Goal: Information Seeking & Learning: Learn about a topic

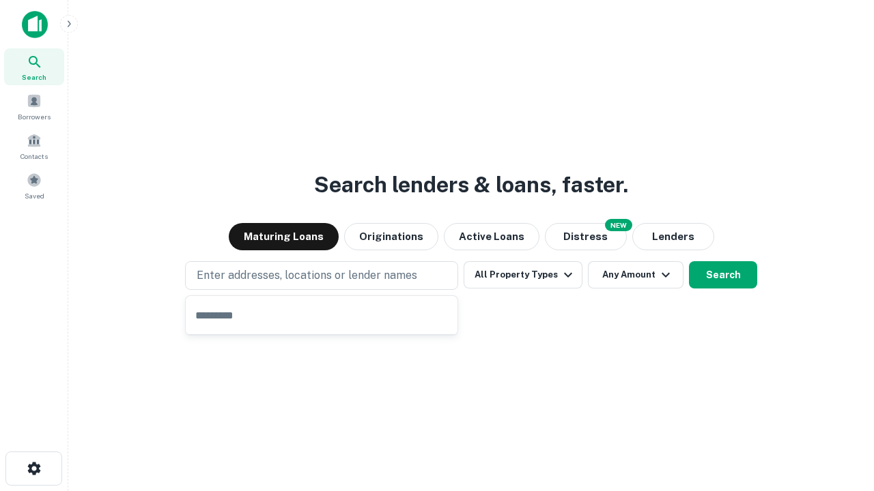
type input "**********"
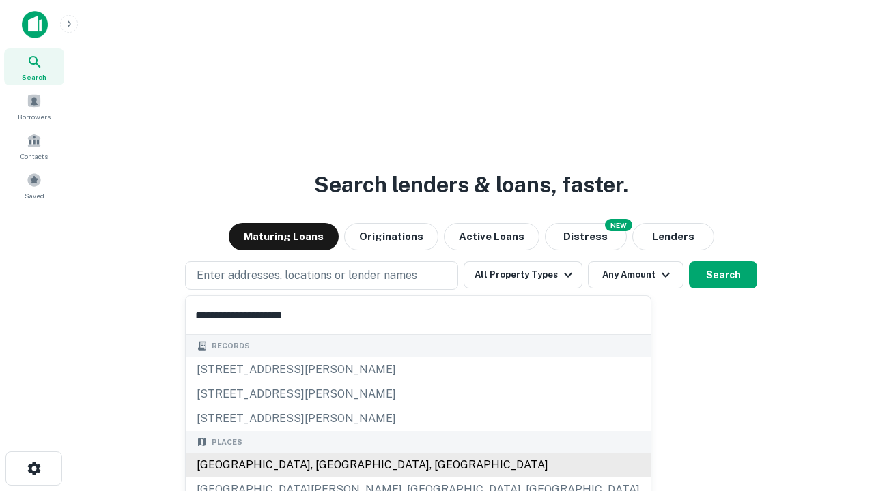
click at [326, 465] on div "[GEOGRAPHIC_DATA], [GEOGRAPHIC_DATA], [GEOGRAPHIC_DATA]" at bounding box center [418, 465] width 465 height 25
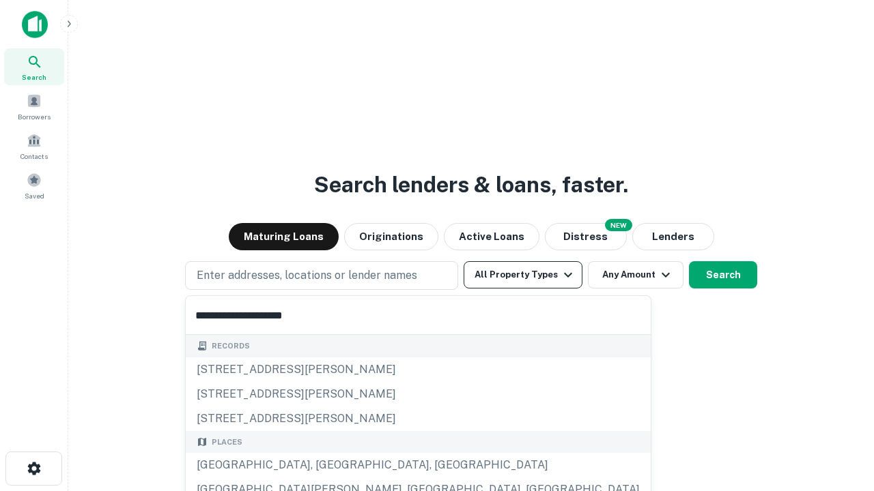
click at [523, 275] on button "All Property Types" at bounding box center [522, 274] width 119 height 27
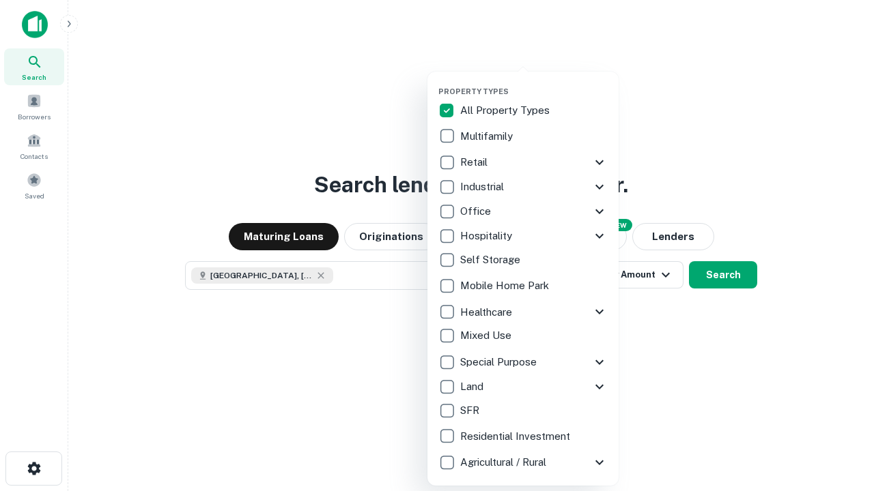
click at [534, 83] on button "button" at bounding box center [533, 83] width 191 height 1
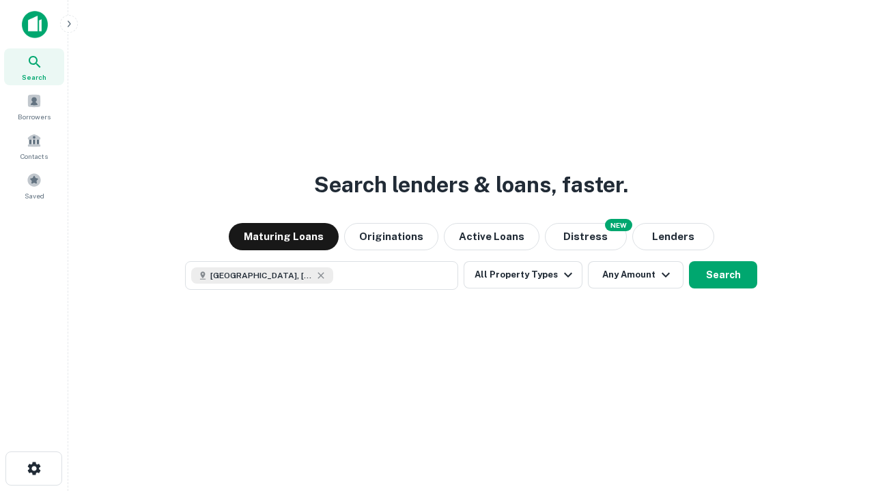
scroll to position [22, 0]
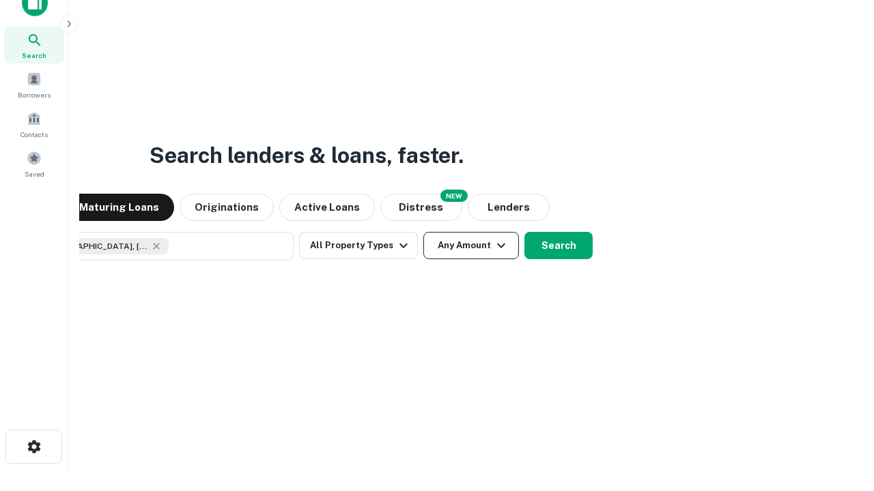
click at [423, 232] on button "Any Amount" at bounding box center [471, 245] width 96 height 27
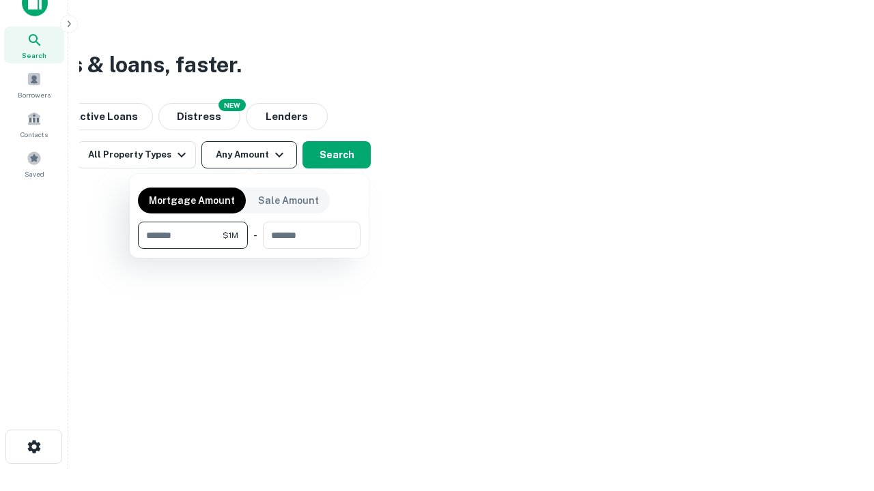
type input "*******"
click at [249, 249] on button "button" at bounding box center [249, 249] width 222 height 1
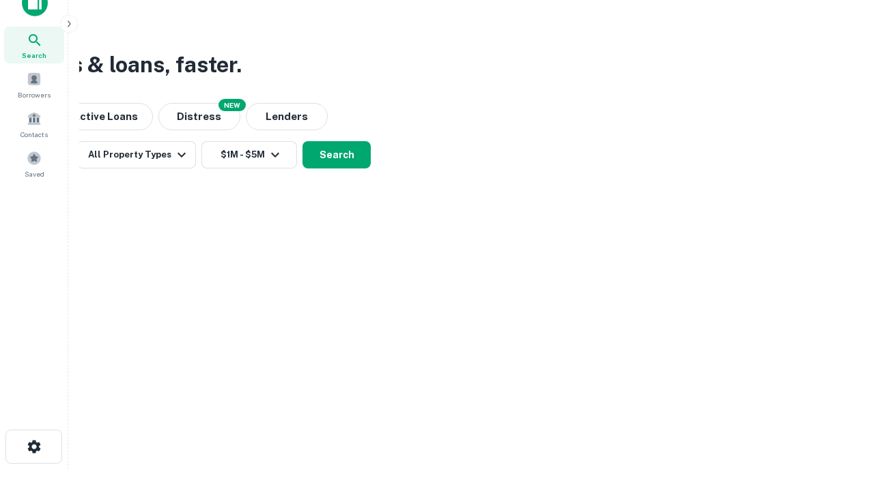
scroll to position [22, 0]
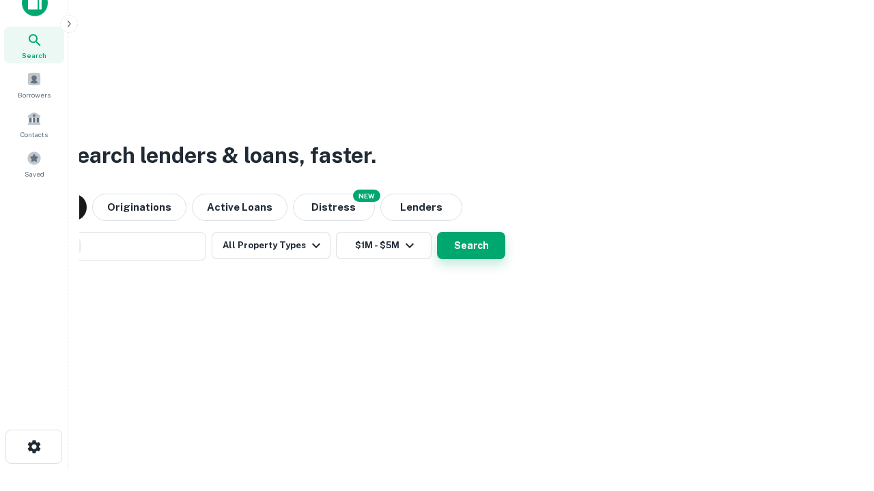
click at [437, 232] on button "Search" at bounding box center [471, 245] width 68 height 27
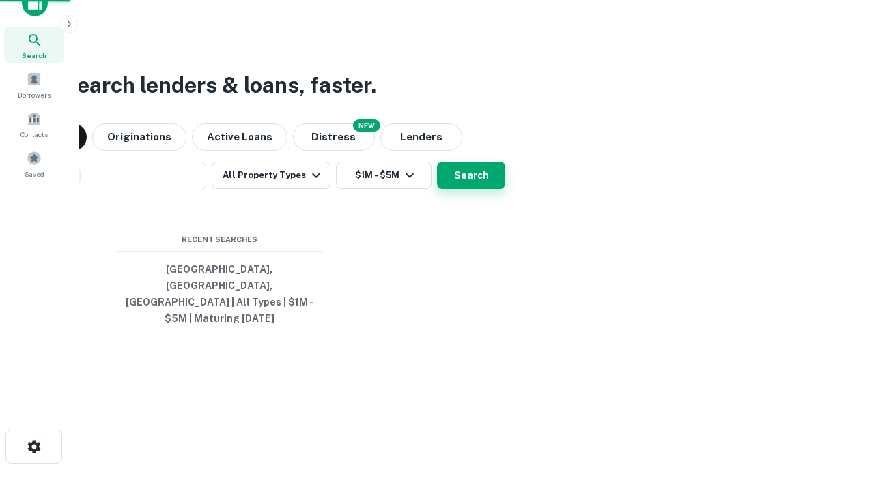
scroll to position [44, 386]
